Goal: Task Accomplishment & Management: Manage account settings

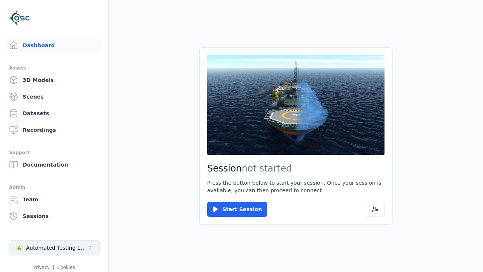
click at [54, 248] on div "Automated Testing 1 - Playwright" at bounding box center [56, 248] width 61 height 8
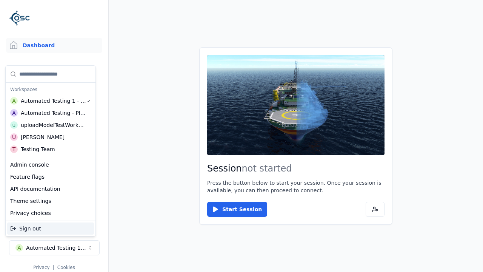
click at [51, 125] on div "uploadModelTestWorkspace" at bounding box center [53, 125] width 65 height 8
click at [242, 136] on html "Support Dashboard Assets 3D Models Scenes Datasets Recordings Support Documenta…" at bounding box center [241, 136] width 483 height 272
click at [54, 80] on link "3D Models" at bounding box center [54, 80] width 96 height 15
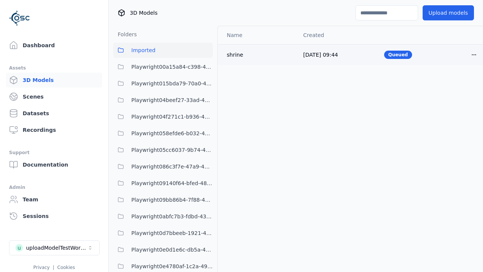
click at [474, 54] on html "Support Dashboard Assets 3D Models Scenes Datasets Recordings Support Documenta…" at bounding box center [241, 136] width 483 height 272
click at [458, 84] on div "Delete" at bounding box center [458, 84] width 45 height 12
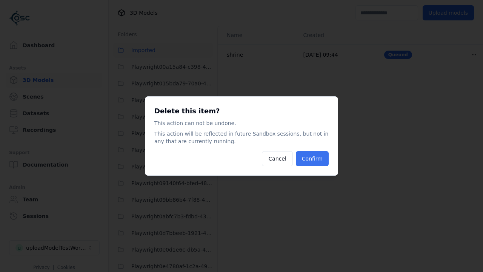
click at [312, 159] on button "Confirm" at bounding box center [312, 158] width 33 height 15
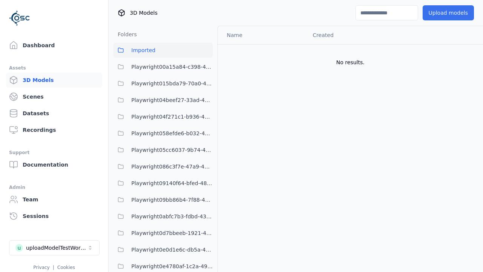
click at [448, 13] on button "Upload models" at bounding box center [448, 12] width 51 height 15
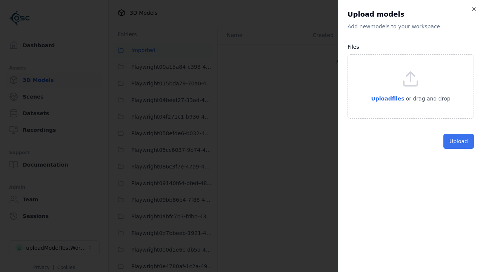
click at [459, 149] on button "Upload" at bounding box center [459, 141] width 31 height 15
